Goal: Task Accomplishment & Management: Complete application form

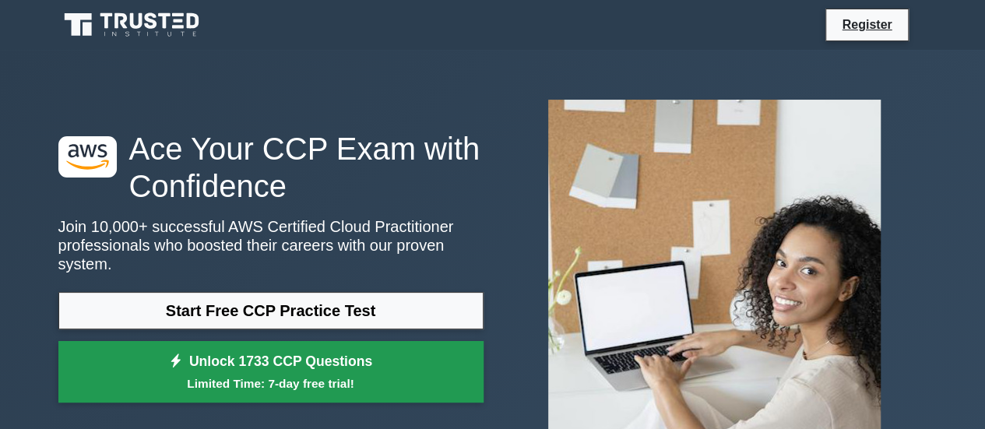
click at [260, 347] on link "Unlock 1733 CCP Questions Limited Time: 7-day free trial!" at bounding box center [270, 372] width 425 height 62
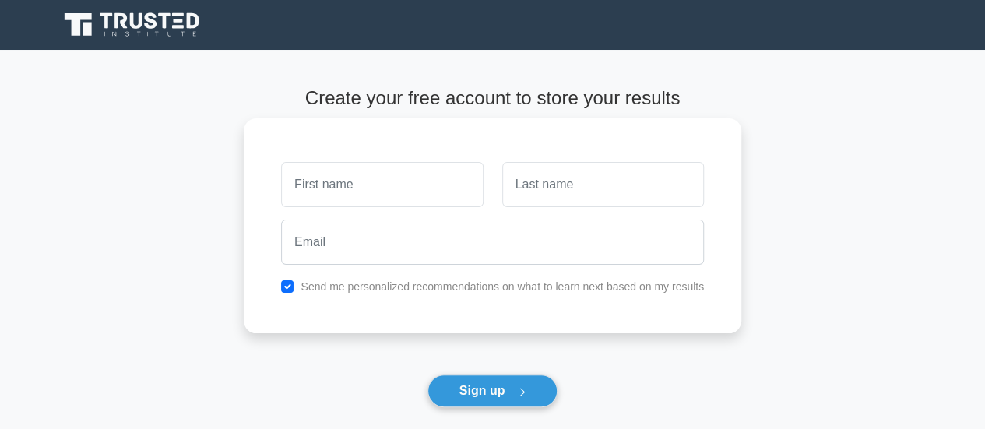
click at [299, 200] on input "text" at bounding box center [382, 184] width 202 height 45
type input "Vishesh"
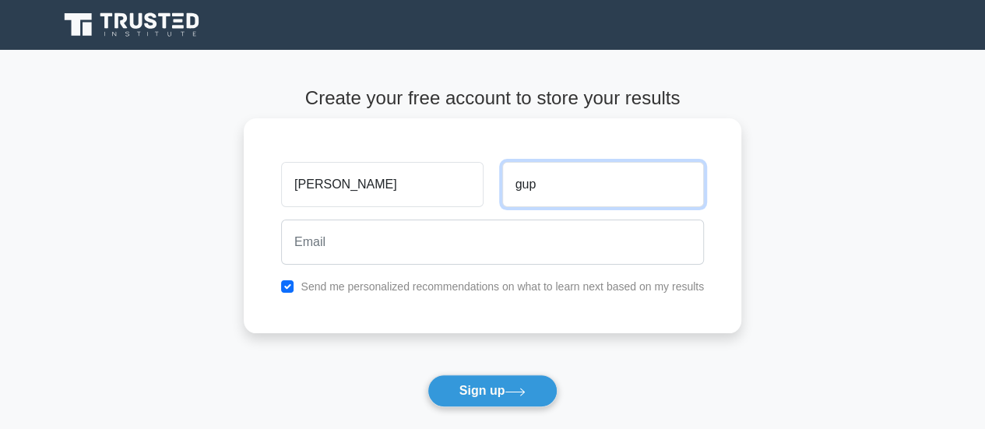
type input "Gupta"
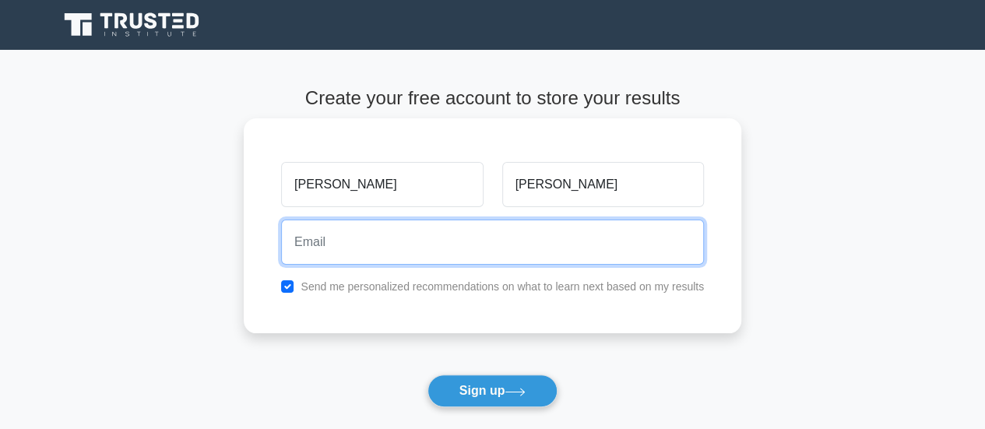
click at [381, 245] on input "email" at bounding box center [492, 242] width 423 height 45
type input "visheshgupta841@gmail.com"
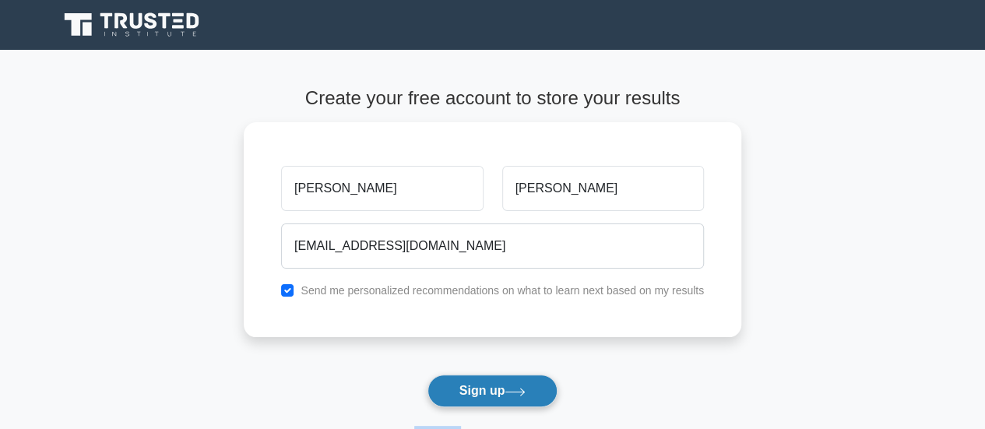
drag, startPoint x: 459, startPoint y: 407, endPoint x: 466, endPoint y: 396, distance: 13.6
click at [466, 396] on form "Create your free account to store your results Vishesh Gupta visheshgupta841@gm…" at bounding box center [493, 281] width 498 height 389
click at [466, 396] on button "Sign up" at bounding box center [493, 391] width 131 height 33
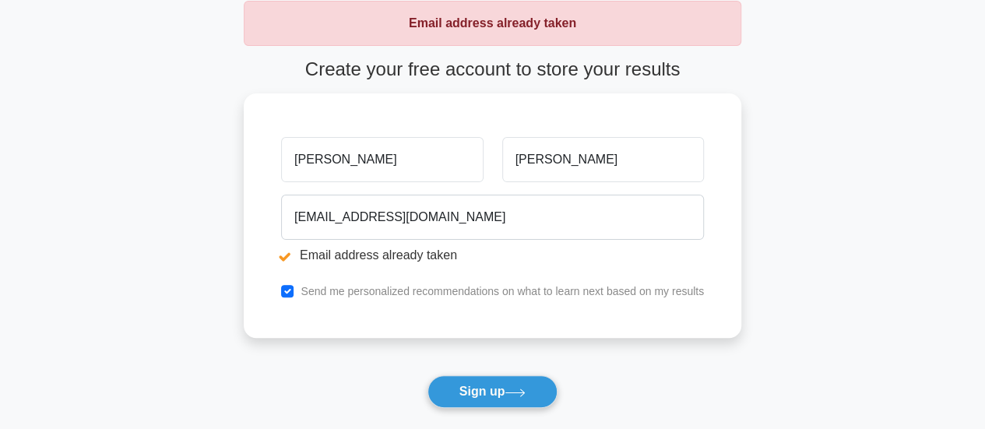
scroll to position [93, 0]
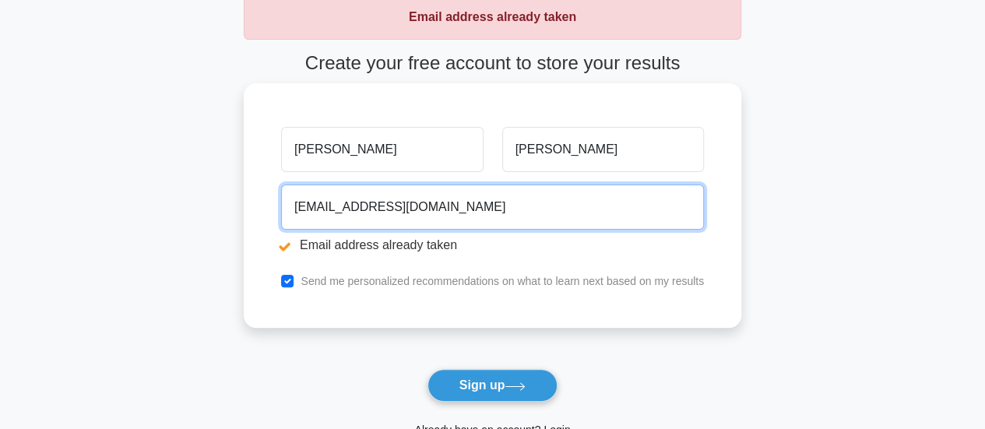
click at [421, 218] on input "[EMAIL_ADDRESS][DOMAIN_NAME]" at bounding box center [492, 207] width 423 height 45
click at [380, 209] on input "[EMAIL_ADDRESS][DOMAIN_NAME]" at bounding box center [492, 207] width 423 height 45
type input "[EMAIL_ADDRESS][DOMAIN_NAME]"
click at [428, 369] on button "Sign up" at bounding box center [493, 385] width 131 height 33
